Goal: Transaction & Acquisition: Purchase product/service

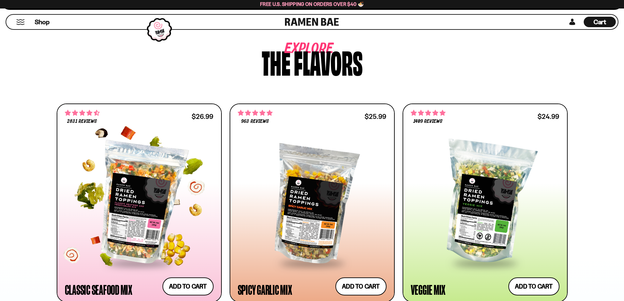
scroll to position [382, 0]
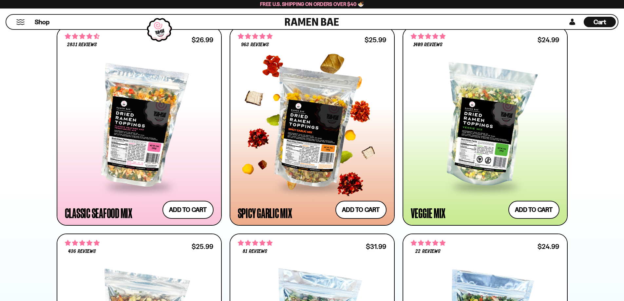
click at [325, 156] on div at bounding box center [312, 125] width 149 height 119
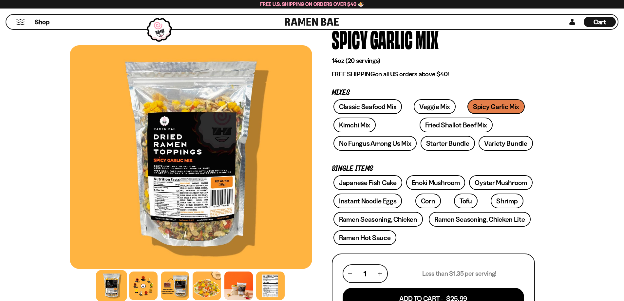
scroll to position [76, 0]
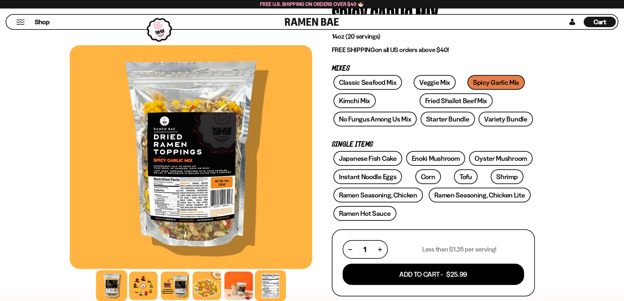
click at [272, 290] on div at bounding box center [270, 285] width 31 height 31
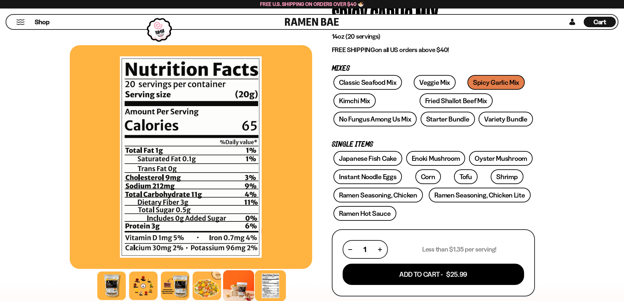
click at [247, 282] on div at bounding box center [238, 285] width 31 height 31
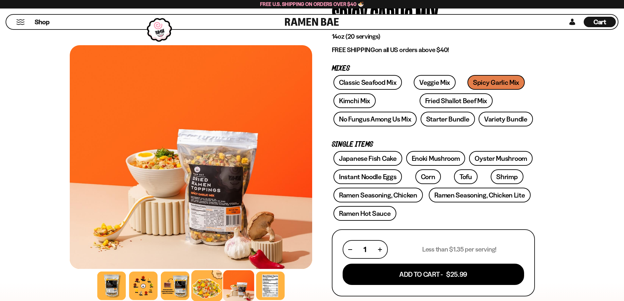
click at [204, 283] on div at bounding box center [206, 285] width 31 height 31
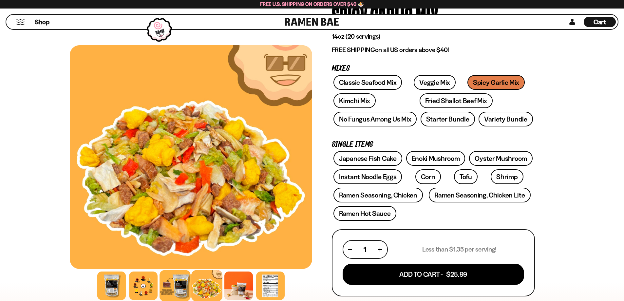
click at [173, 280] on div at bounding box center [174, 285] width 31 height 31
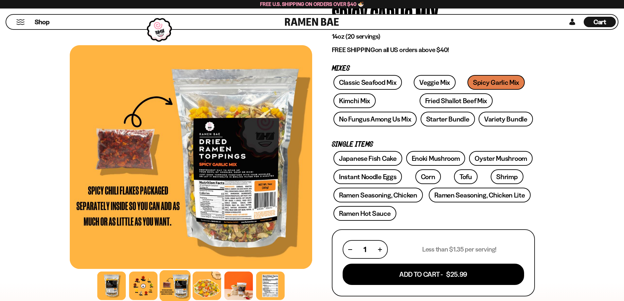
click at [245, 202] on div at bounding box center [191, 157] width 242 height 224
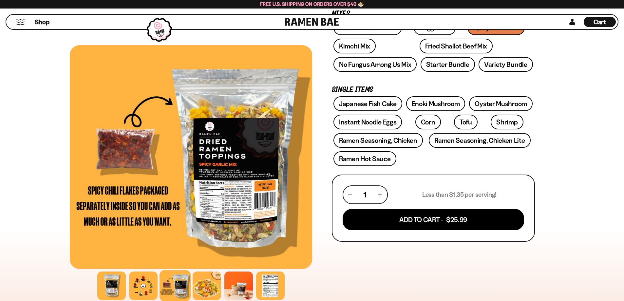
scroll to position [153, 0]
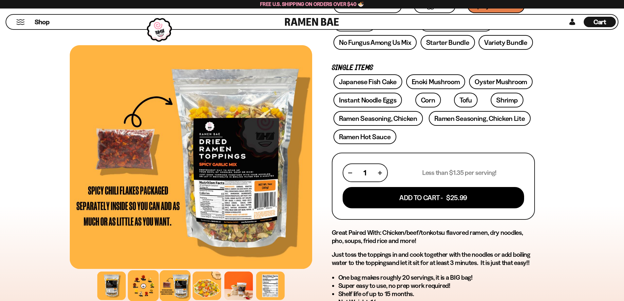
click at [145, 287] on div at bounding box center [143, 285] width 31 height 31
